Goal: Task Accomplishment & Management: Manage account settings

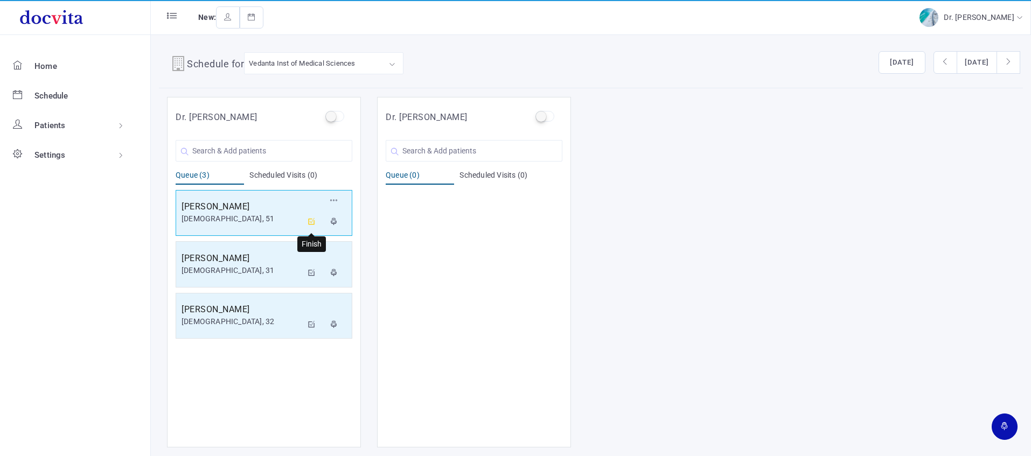
click at [314, 220] on icon at bounding box center [312, 221] width 8 height 7
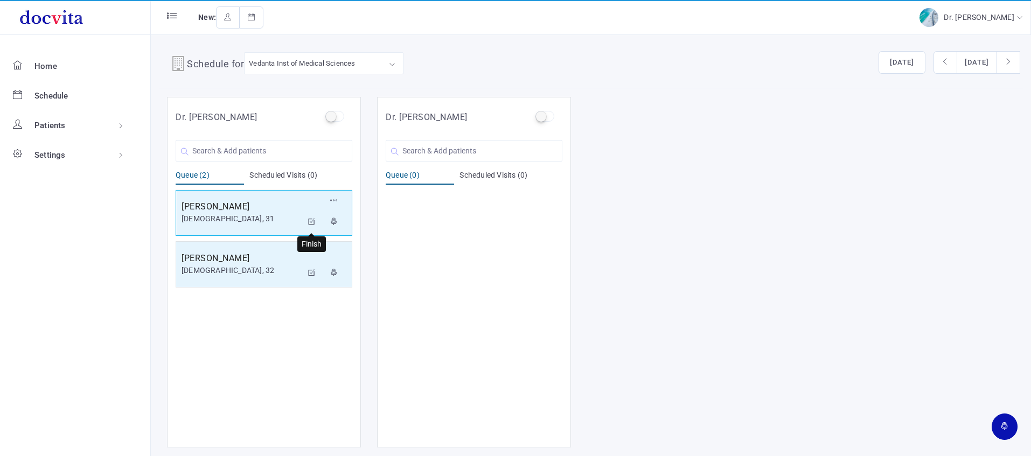
click at [311, 219] on icon at bounding box center [312, 221] width 8 height 7
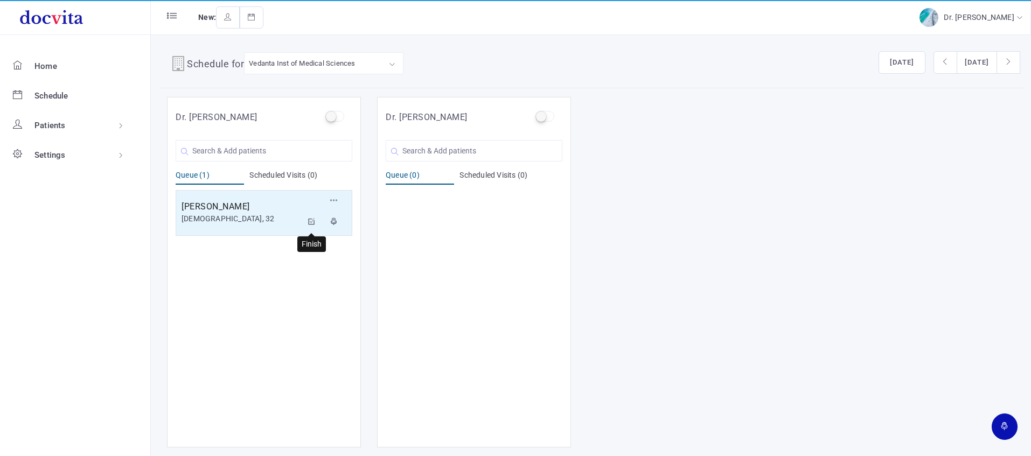
click at [310, 223] on icon at bounding box center [312, 221] width 8 height 7
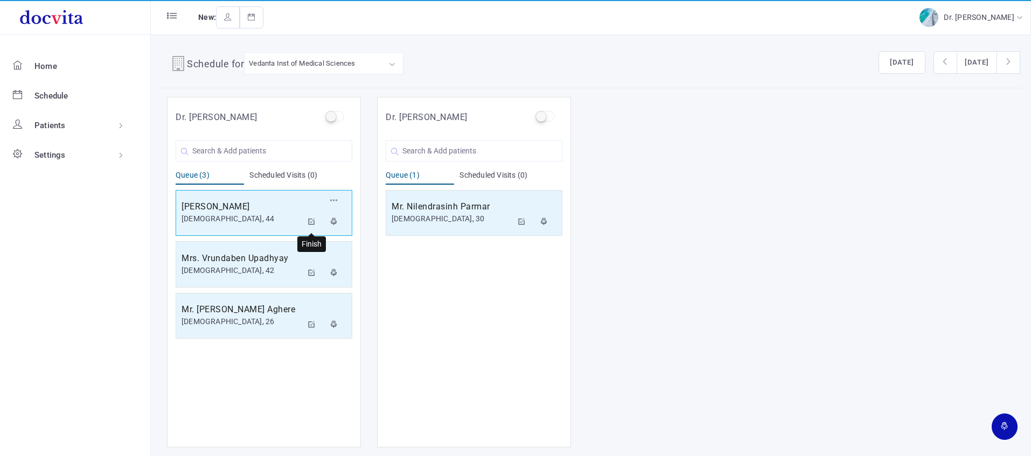
click at [316, 220] on button at bounding box center [311, 223] width 19 height 22
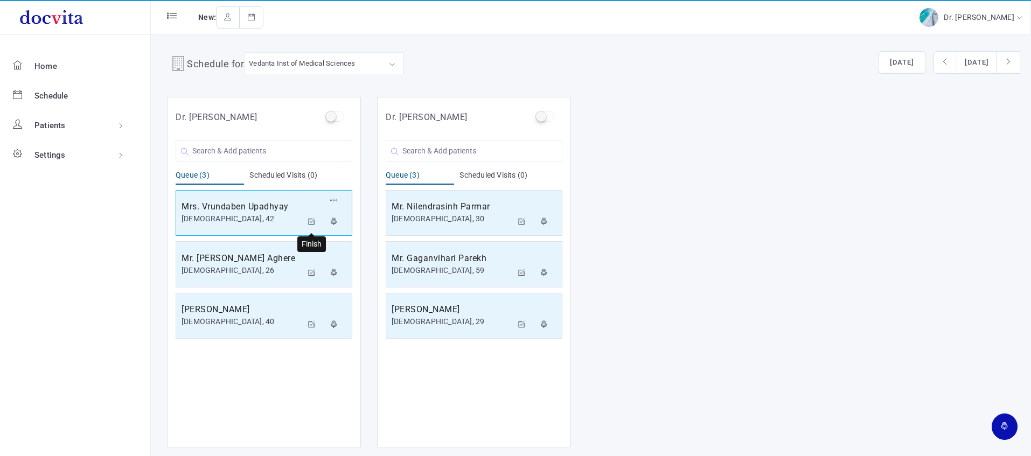
click at [310, 218] on icon at bounding box center [312, 221] width 8 height 7
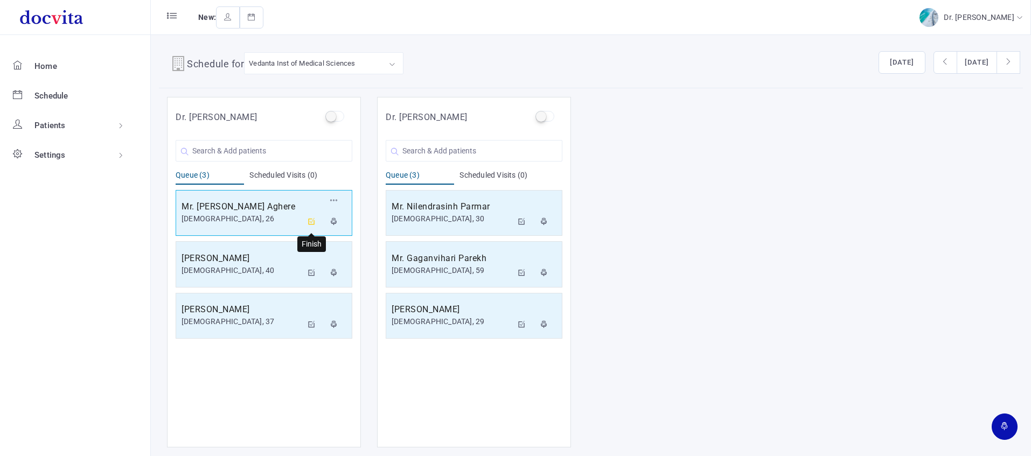
click at [310, 219] on icon at bounding box center [312, 221] width 8 height 7
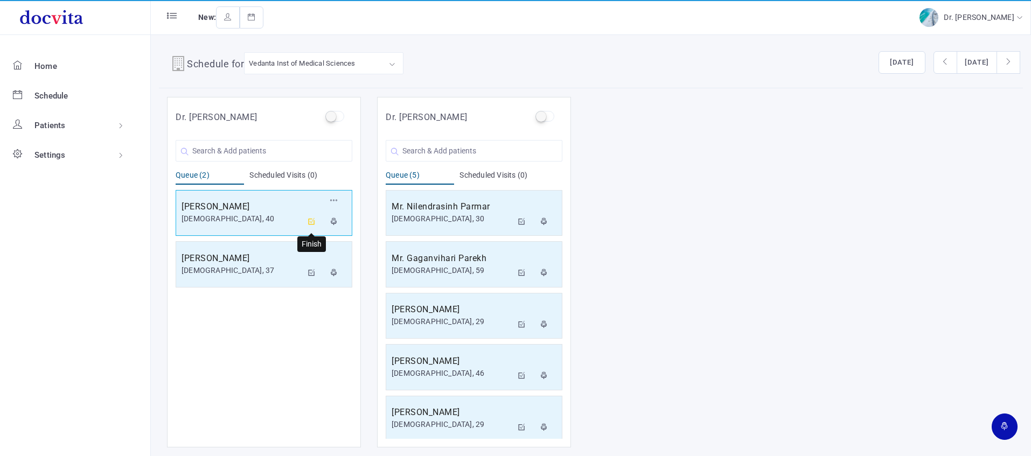
click at [308, 219] on icon at bounding box center [312, 221] width 8 height 7
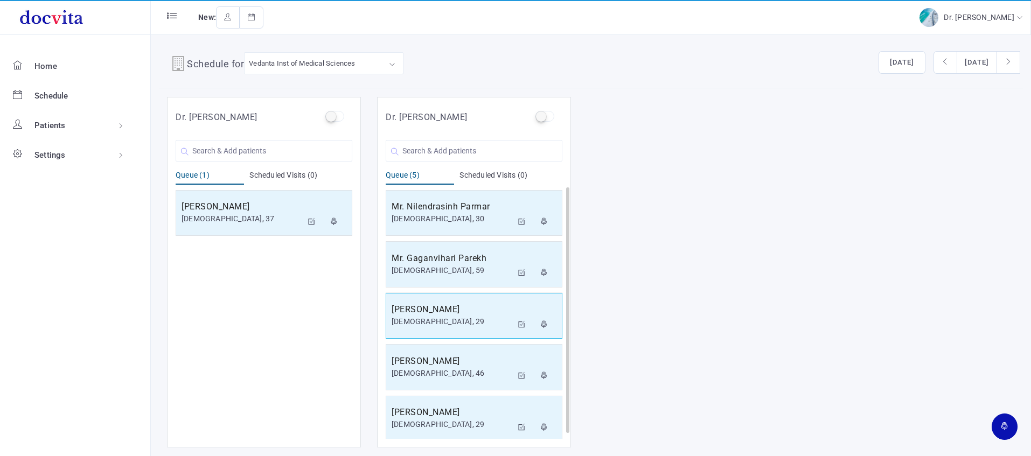
scroll to position [6, 0]
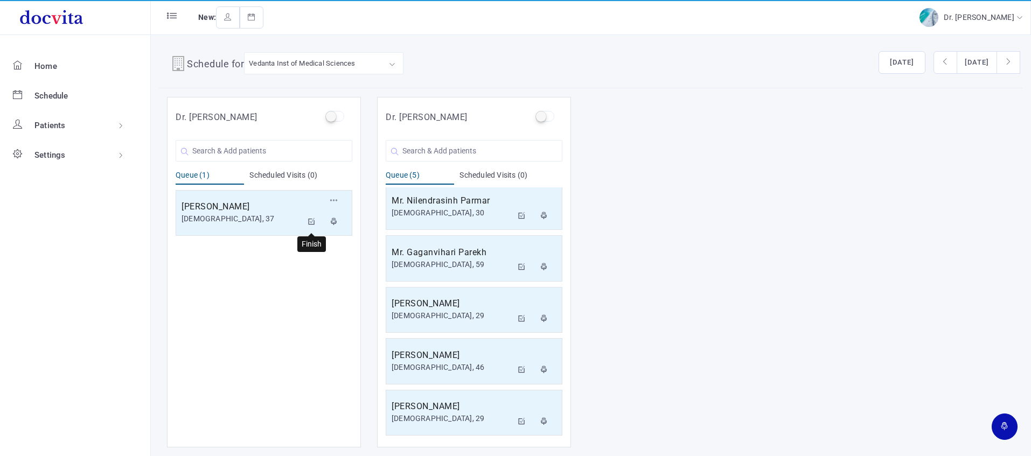
drag, startPoint x: 308, startPoint y: 222, endPoint x: 313, endPoint y: 158, distance: 63.8
click at [309, 220] on icon at bounding box center [312, 221] width 8 height 7
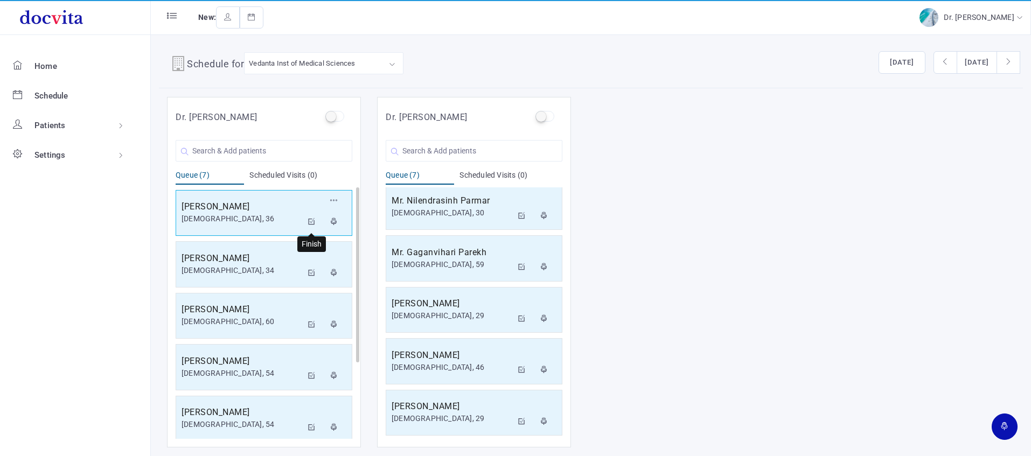
click at [311, 219] on icon at bounding box center [312, 221] width 8 height 7
click at [313, 274] on icon at bounding box center [312, 272] width 8 height 7
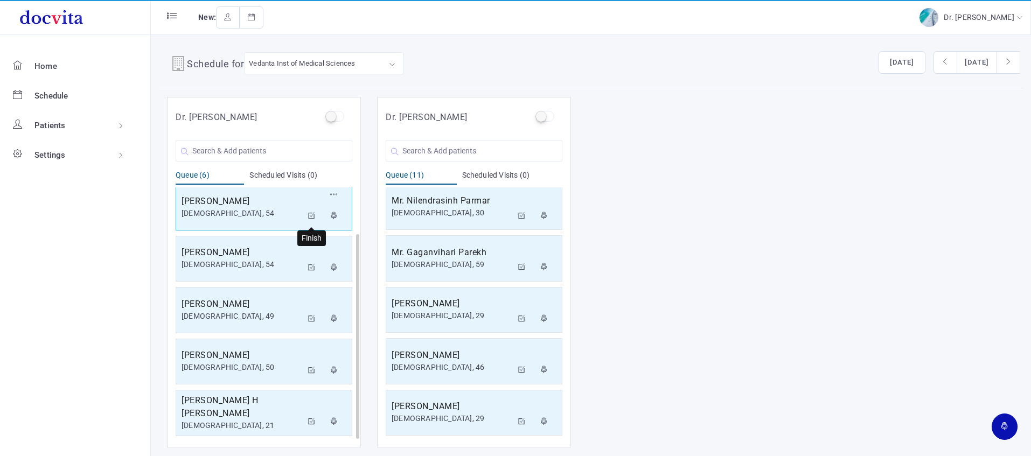
click at [310, 212] on icon at bounding box center [312, 215] width 8 height 7
click at [309, 212] on icon at bounding box center [312, 215] width 8 height 7
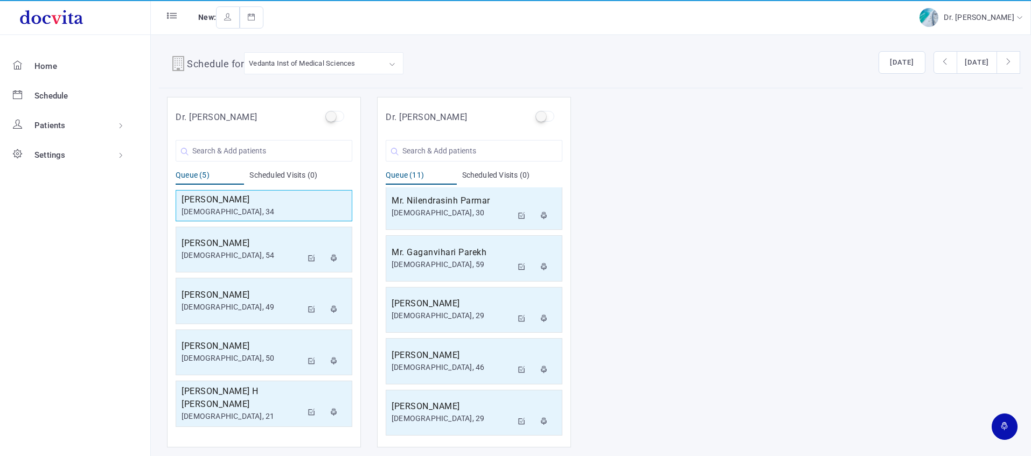
scroll to position [0, 0]
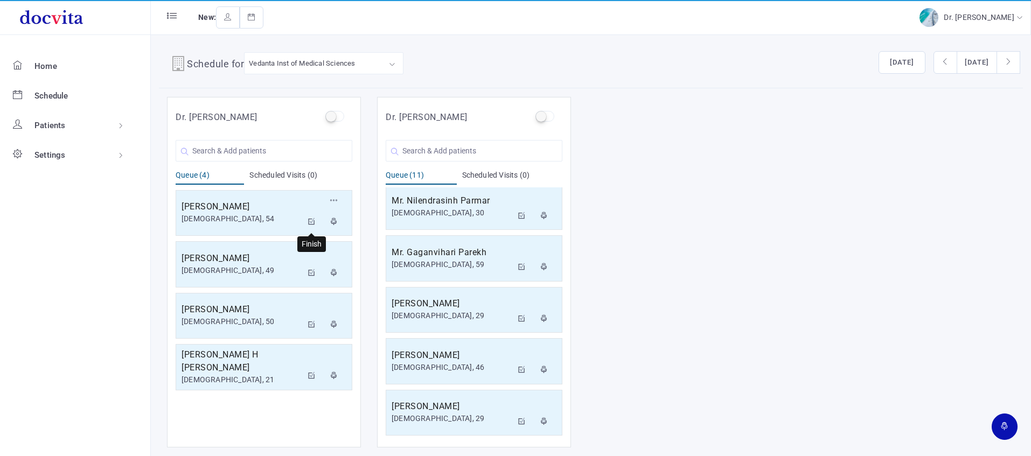
click at [310, 213] on button at bounding box center [311, 223] width 19 height 22
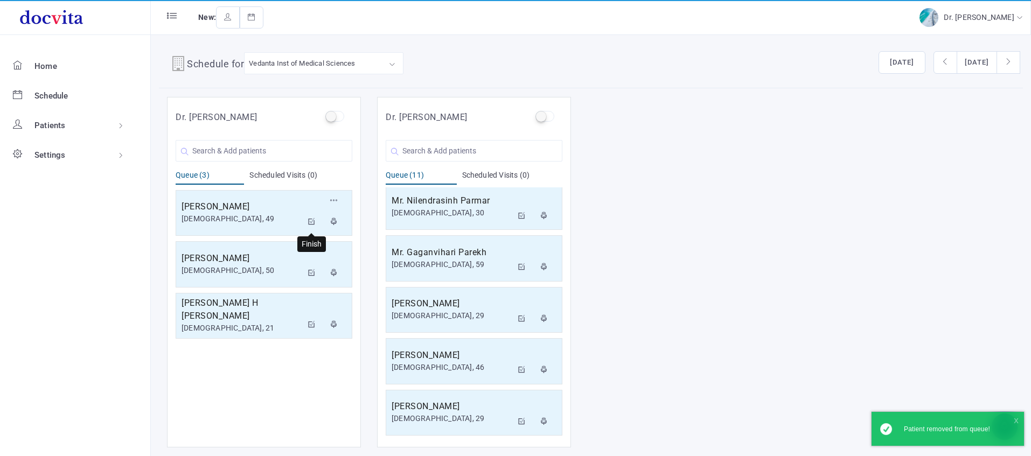
click at [310, 213] on button at bounding box center [311, 223] width 19 height 22
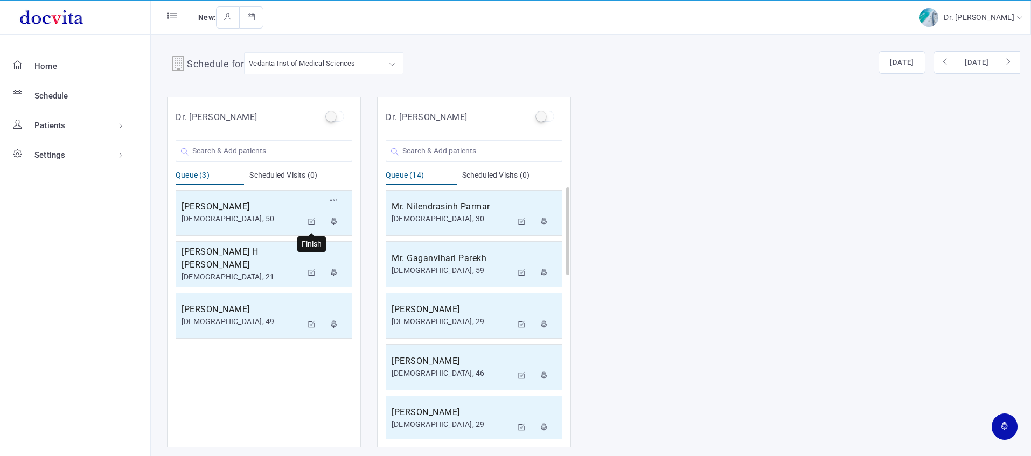
click at [312, 221] on icon at bounding box center [312, 221] width 8 height 7
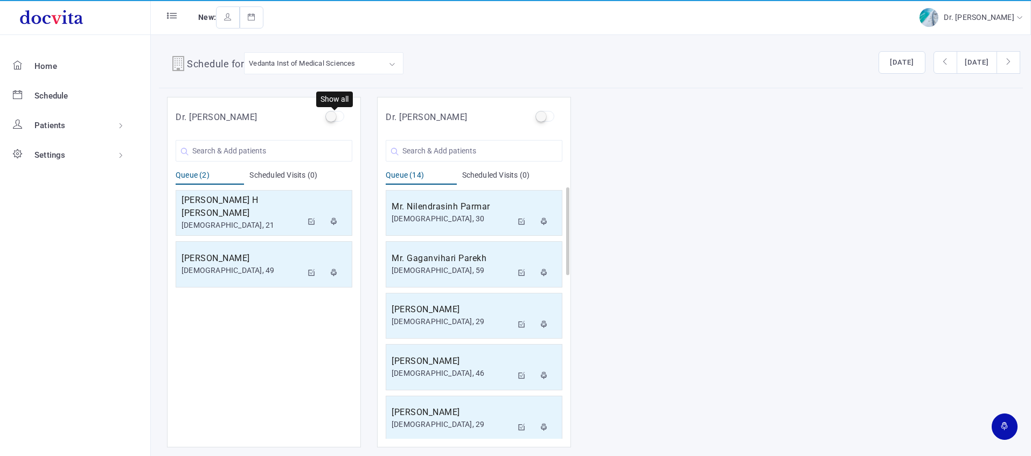
click at [331, 119] on label at bounding box center [334, 116] width 19 height 11
click at [331, 118] on input "checkbox" at bounding box center [328, 114] width 7 height 7
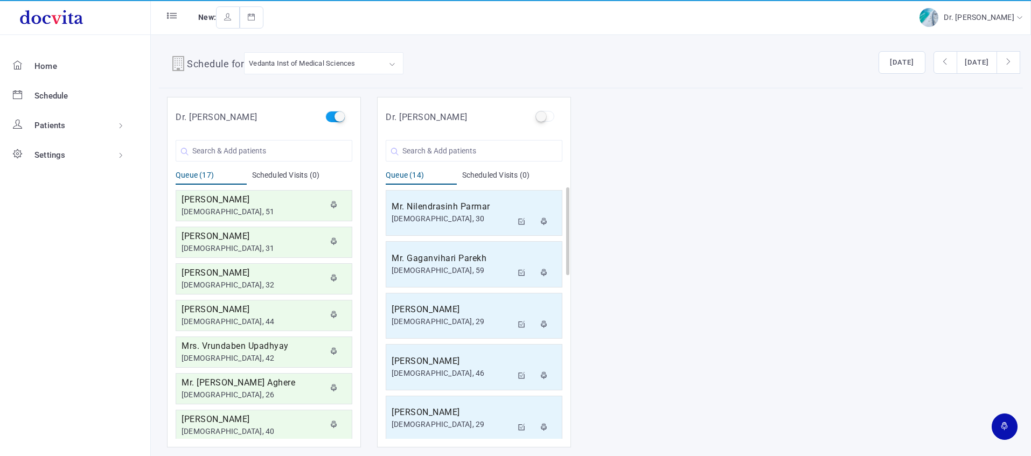
click at [339, 117] on label at bounding box center [334, 116] width 19 height 11
click at [332, 117] on input "checkbox" at bounding box center [328, 114] width 7 height 7
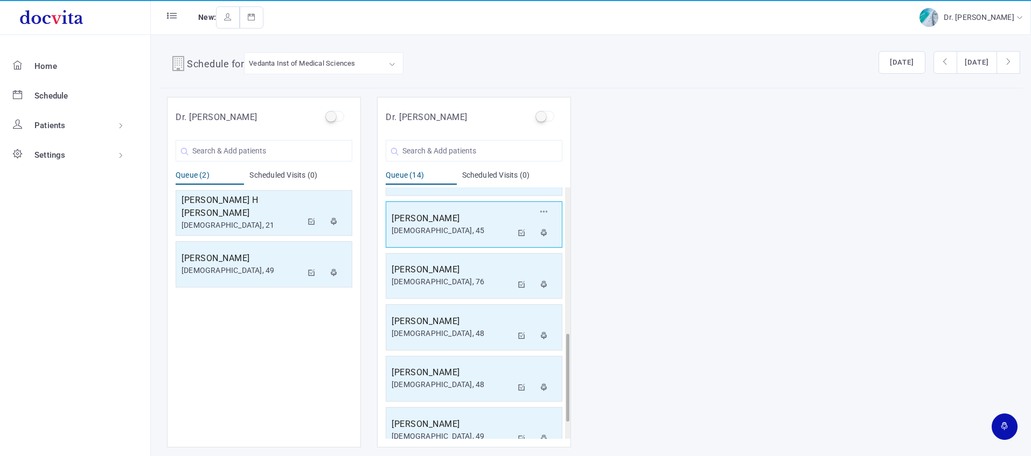
scroll to position [469, 0]
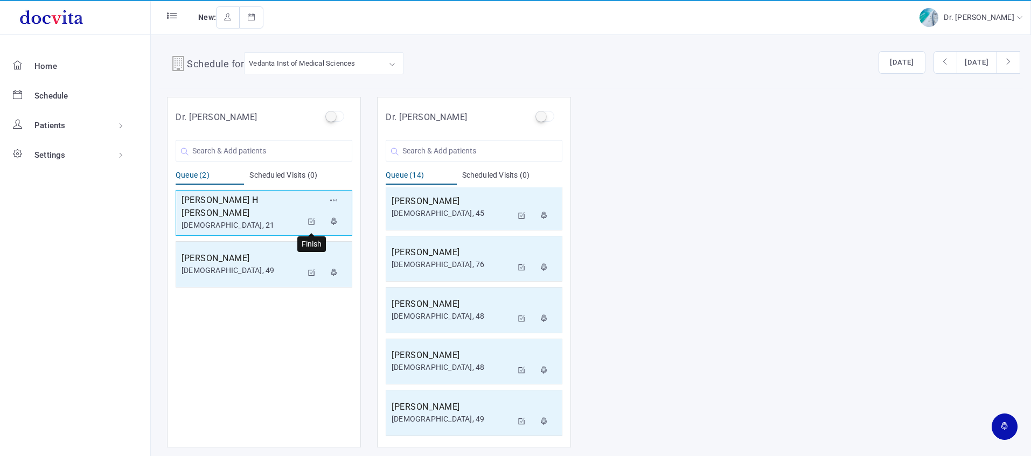
click at [312, 221] on icon at bounding box center [312, 221] width 8 height 7
click at [314, 218] on icon at bounding box center [312, 221] width 8 height 7
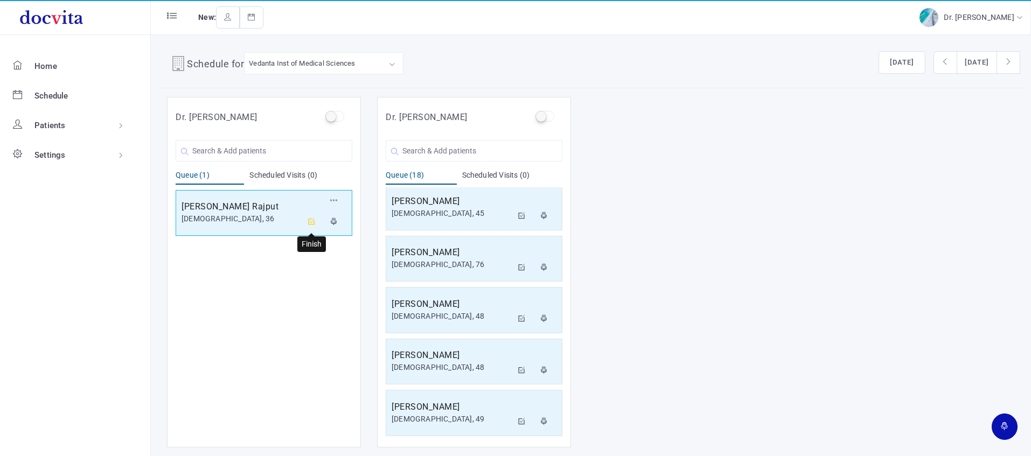
click at [311, 220] on icon at bounding box center [312, 221] width 8 height 7
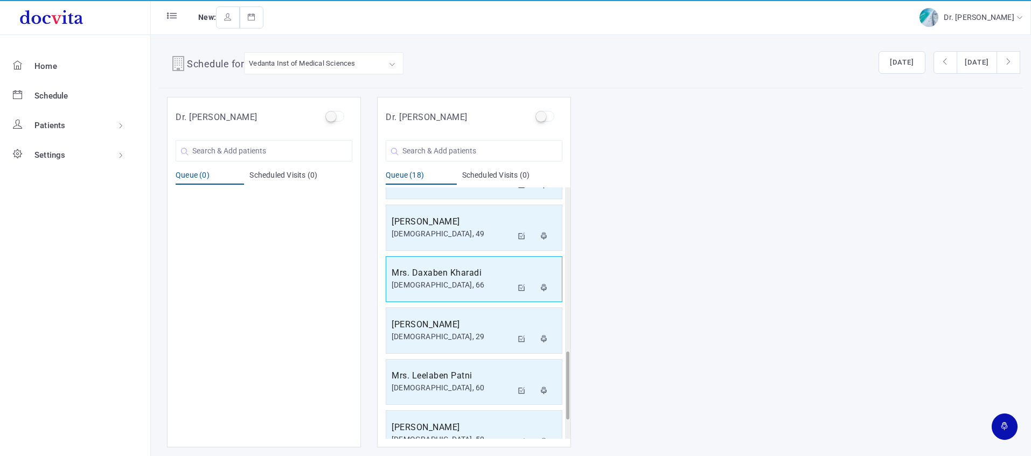
scroll to position [675, 0]
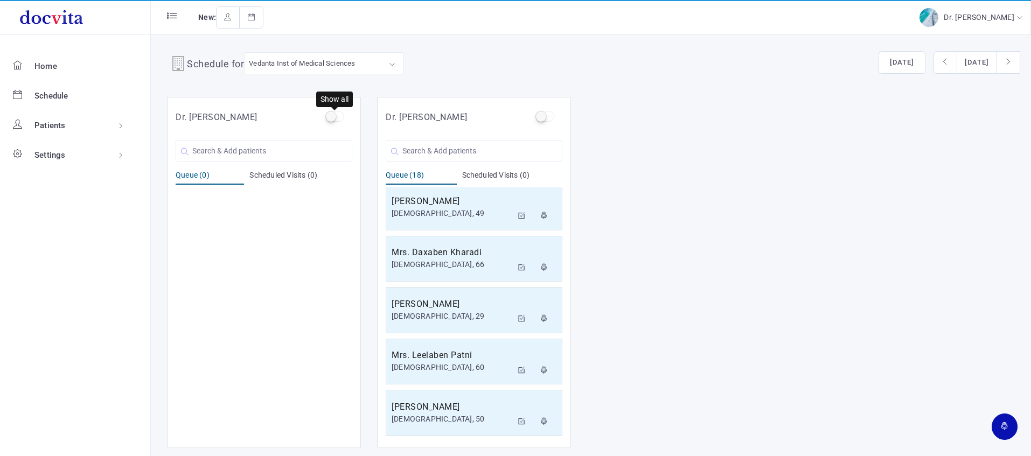
click at [335, 116] on label at bounding box center [334, 116] width 19 height 11
click at [332, 116] on input "checkbox" at bounding box center [328, 114] width 7 height 7
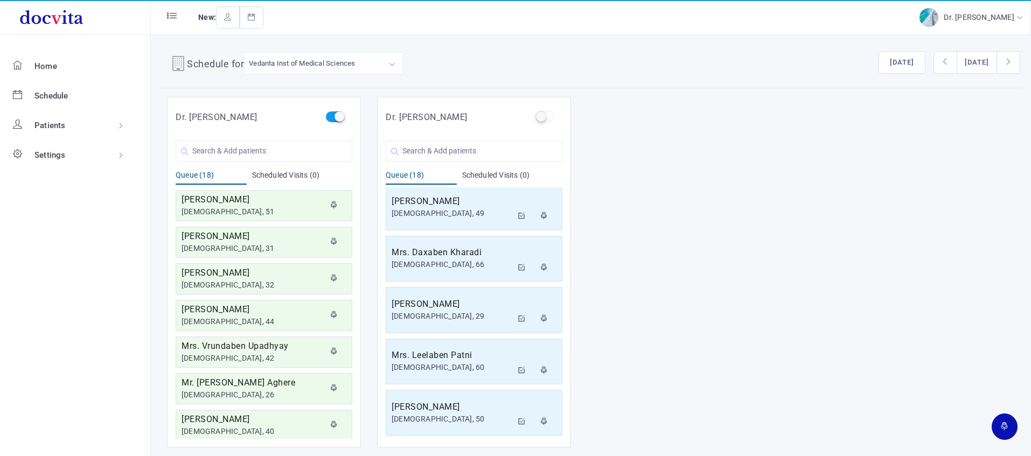
click at [339, 117] on label at bounding box center [334, 116] width 19 height 11
click at [332, 117] on input "checkbox" at bounding box center [328, 114] width 7 height 7
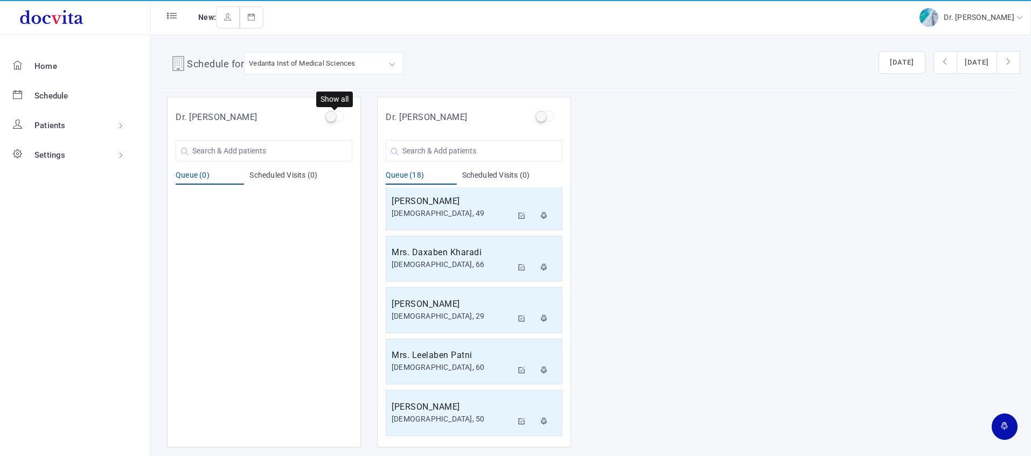
click at [332, 115] on label at bounding box center [334, 116] width 19 height 11
click at [332, 115] on input "checkbox" at bounding box center [328, 114] width 7 height 7
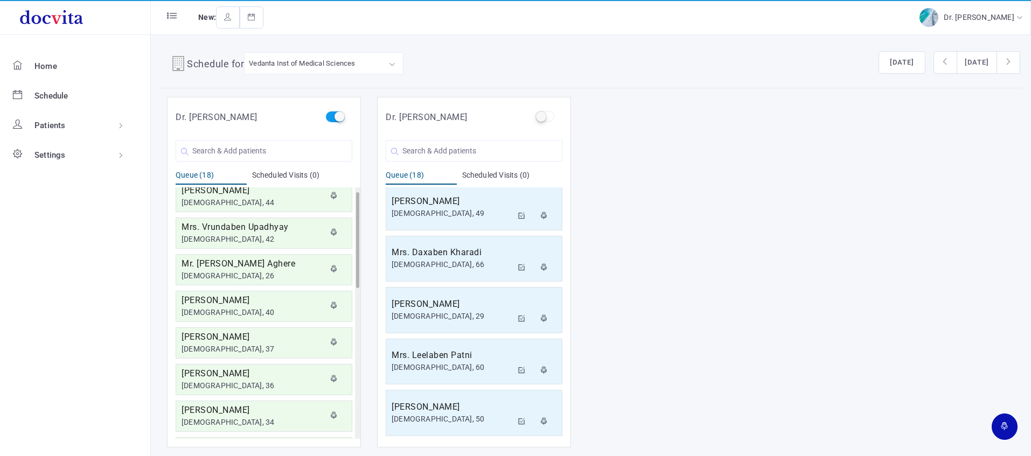
scroll to position [408, 0]
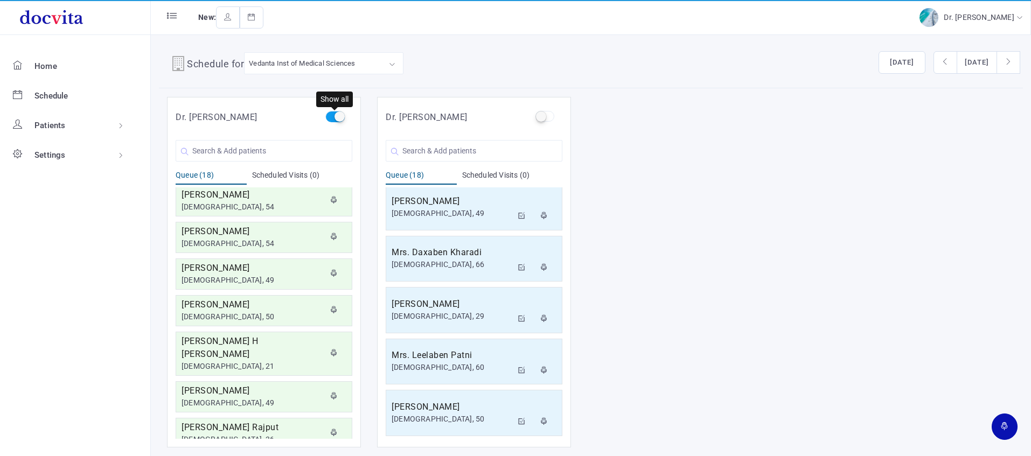
click at [341, 117] on label at bounding box center [334, 116] width 19 height 11
click at [332, 117] on input "checkbox" at bounding box center [328, 114] width 7 height 7
checkbox input "false"
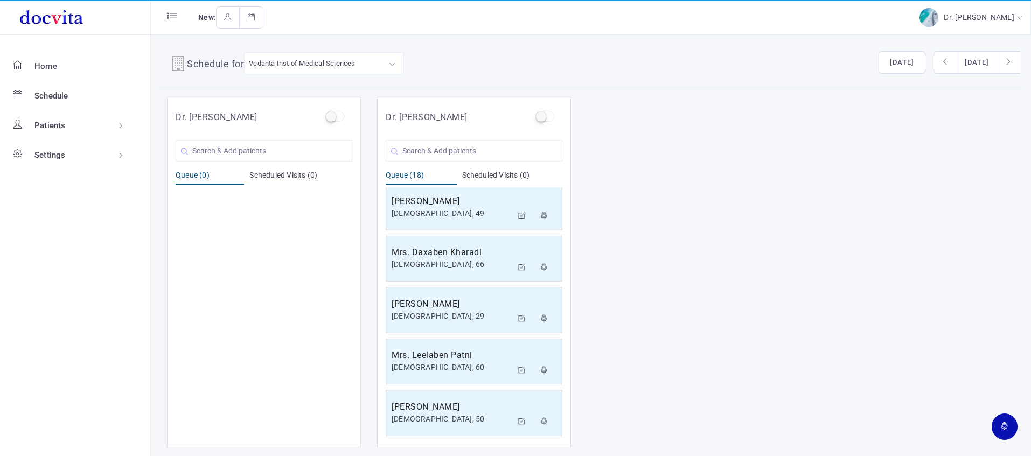
scroll to position [0, 0]
